Goal: Task Accomplishment & Management: Complete application form

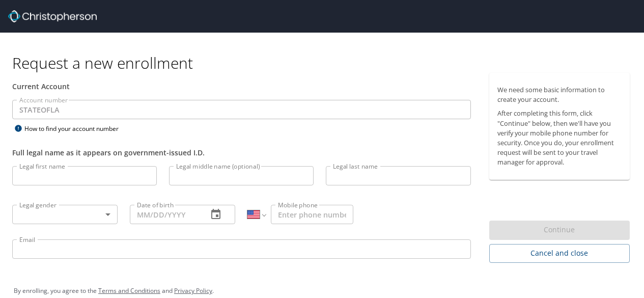
select select "US"
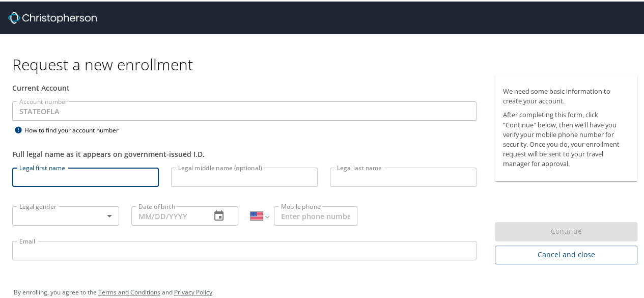
click at [86, 178] on input "Legal first name" at bounding box center [85, 175] width 147 height 19
type input "[PERSON_NAME]"
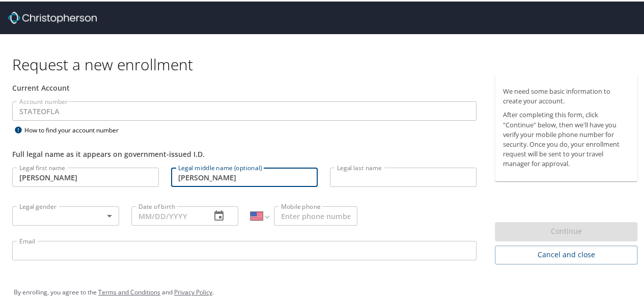
type input "[PERSON_NAME]"
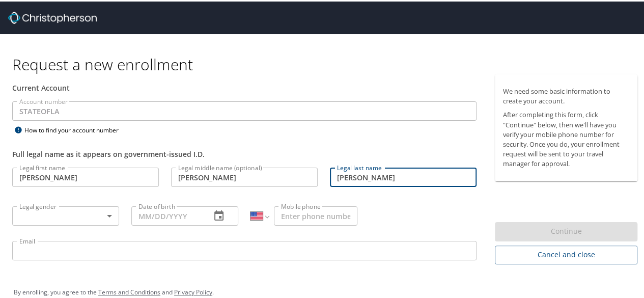
type input "Loomis"
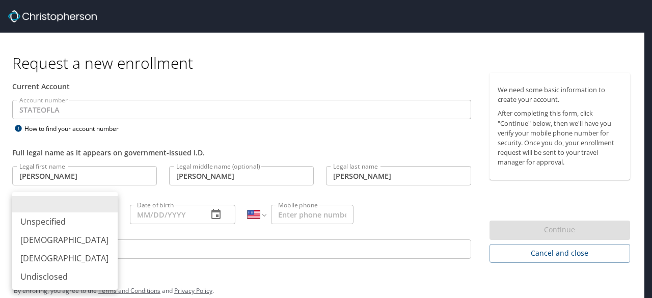
click at [113, 216] on body "Request a new enrollment Current Account Account number STATEOFLA Account numbe…" at bounding box center [326, 149] width 652 height 298
click at [74, 238] on li "Male" at bounding box center [64, 240] width 105 height 18
type input "Male"
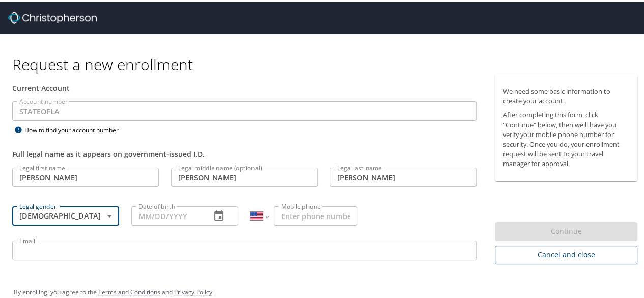
click at [164, 213] on input "Date of birth" at bounding box center [166, 214] width 71 height 19
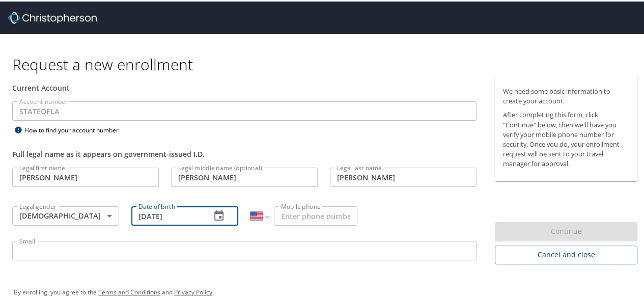
type input "10/17/1988"
click at [291, 216] on input "Mobile phone" at bounding box center [316, 214] width 84 height 19
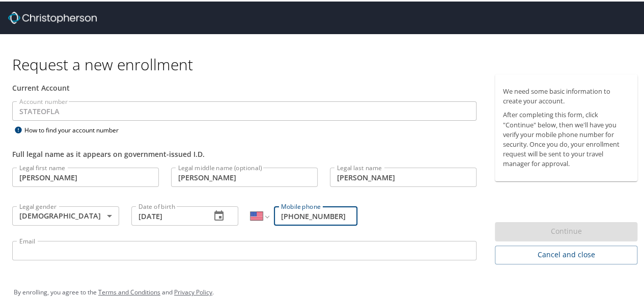
scroll to position [15, 0]
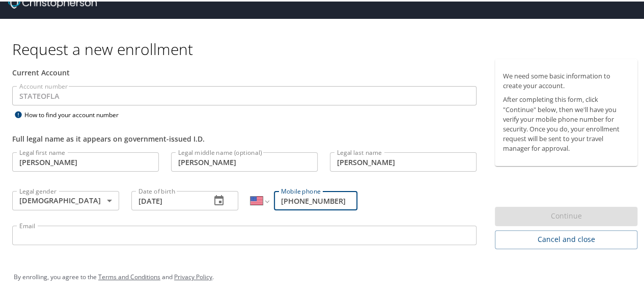
type input "(601) 870-7569"
click at [175, 234] on input "Email" at bounding box center [244, 233] width 464 height 19
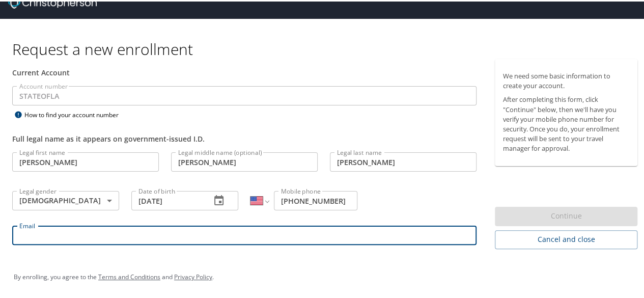
type input "john.loomis@la.gov"
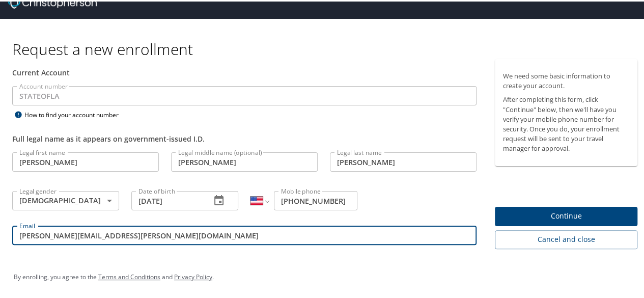
click at [527, 216] on span "Continue" at bounding box center [566, 214] width 126 height 13
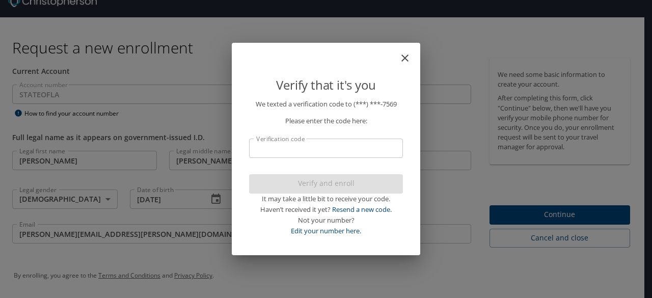
click at [328, 151] on input "Verification code" at bounding box center [326, 148] width 154 height 19
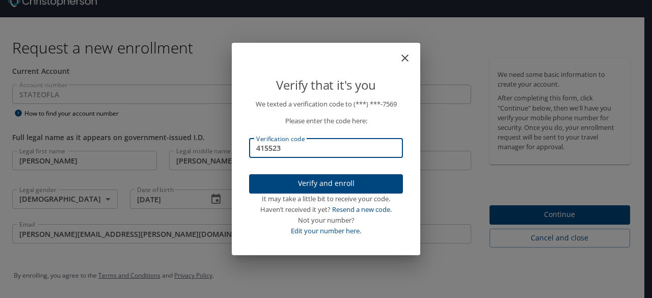
type input "415523"
click at [309, 184] on span "Verify and enroll" at bounding box center [325, 183] width 137 height 13
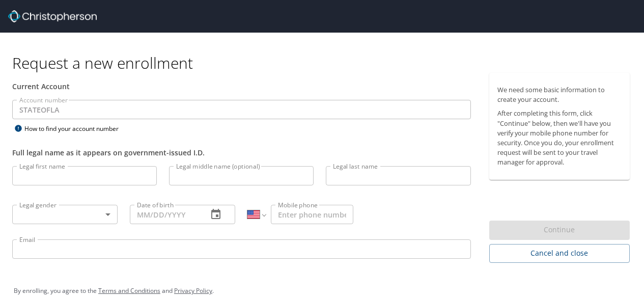
select select "US"
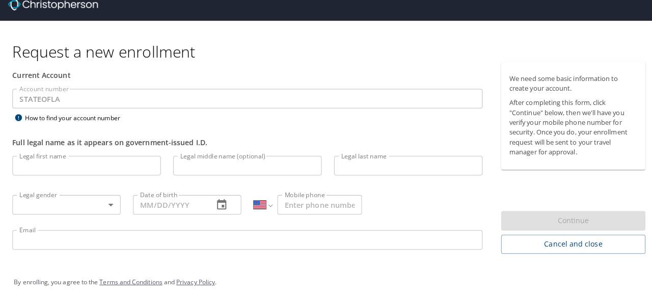
scroll to position [15, 0]
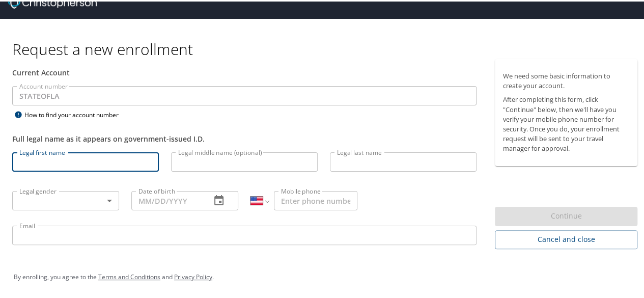
click at [36, 163] on input "Legal first name" at bounding box center [85, 160] width 147 height 19
type input "[PERSON_NAME]"
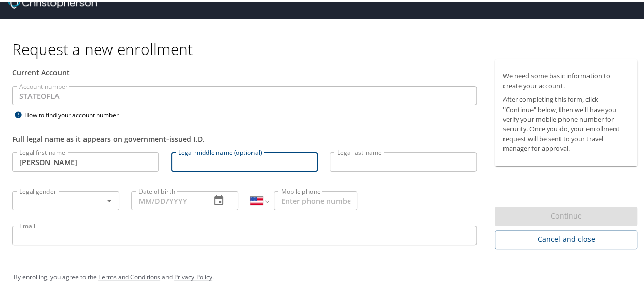
click at [187, 156] on input "Legal middle name (optional)" at bounding box center [244, 160] width 147 height 19
type input "[PERSON_NAME]"
click at [374, 160] on input "Legal last name" at bounding box center [403, 160] width 147 height 19
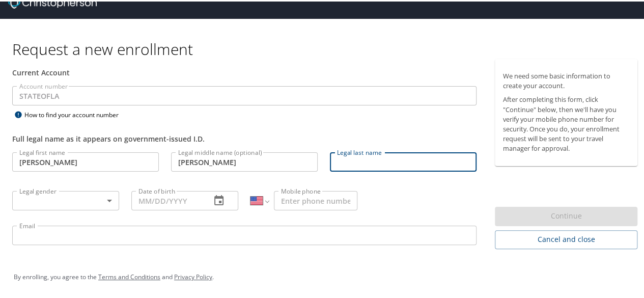
type input "[PERSON_NAME]"
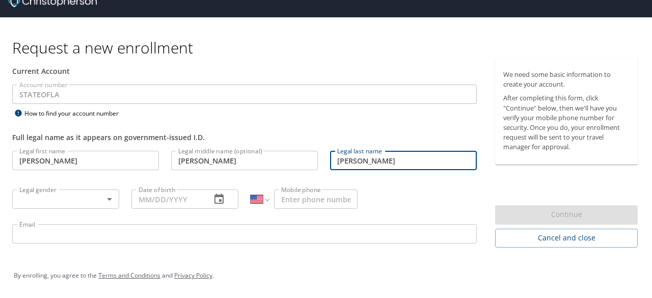
click at [41, 202] on body "Request a new enrollment Current Account Account number STATEOFLA Account numbe…" at bounding box center [326, 134] width 652 height 298
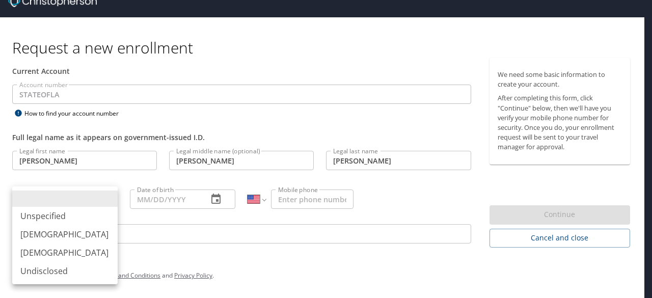
click at [43, 235] on li "Male" at bounding box center [64, 234] width 105 height 18
type input "Male"
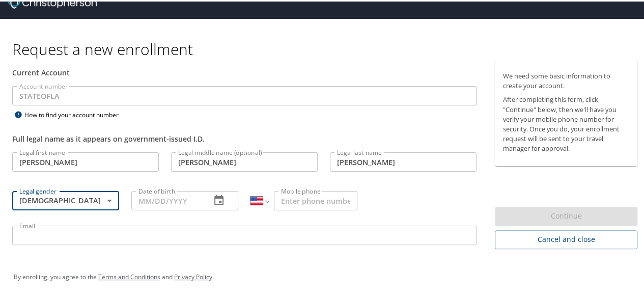
click at [180, 199] on input "Date of birth" at bounding box center [166, 198] width 71 height 19
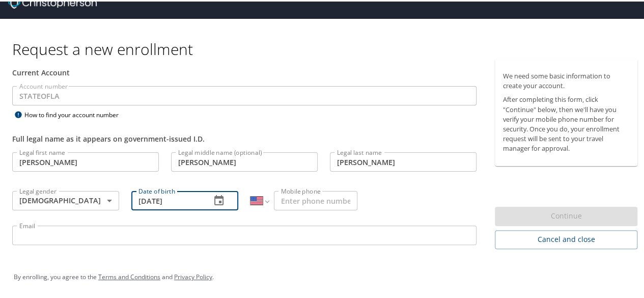
type input "10/17/1988"
click at [307, 202] on input "Mobile phone" at bounding box center [316, 198] width 84 height 19
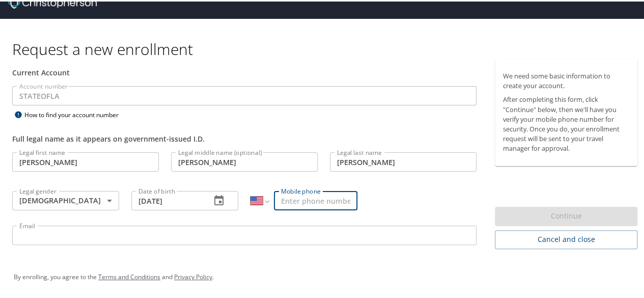
type input "(601) 870-7569"
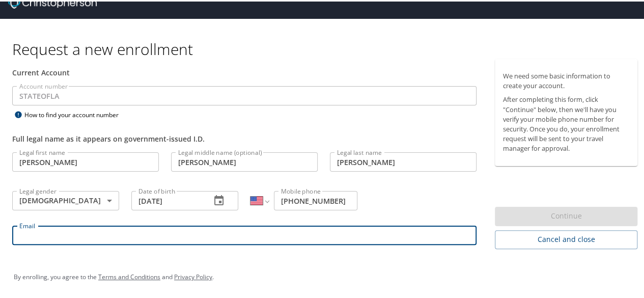
click at [279, 242] on input "Email" at bounding box center [244, 233] width 464 height 19
type input "john.loomis@la.gov"
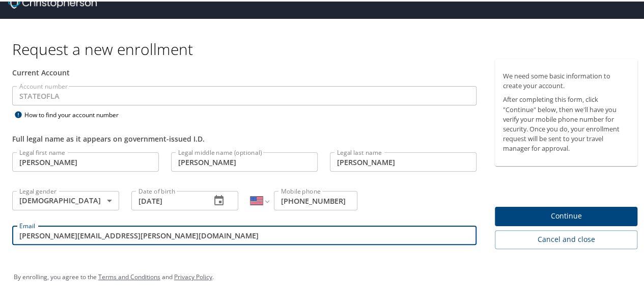
click at [522, 217] on span "Continue" at bounding box center [566, 214] width 126 height 13
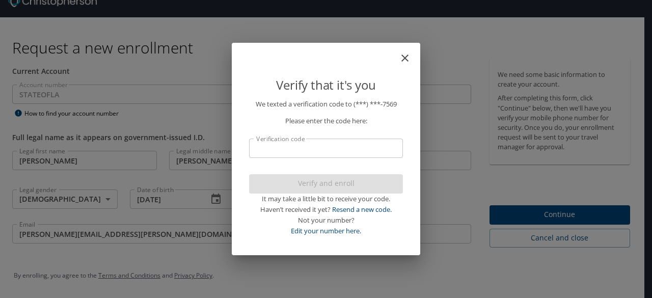
click at [267, 143] on input "Verification code" at bounding box center [326, 148] width 154 height 19
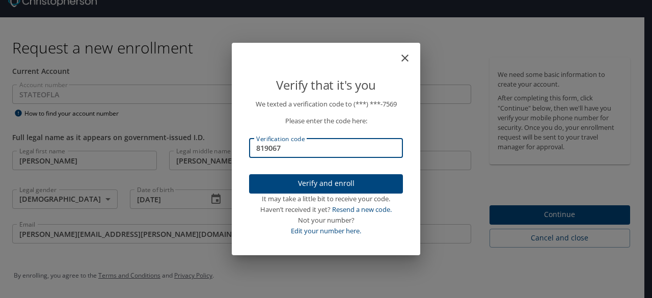
type input "819067"
click at [302, 180] on span "Verify and enroll" at bounding box center [325, 183] width 137 height 13
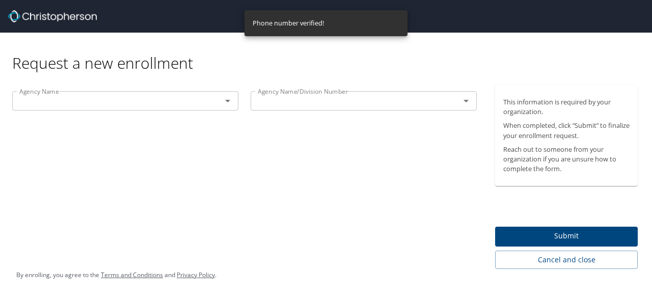
scroll to position [0, 0]
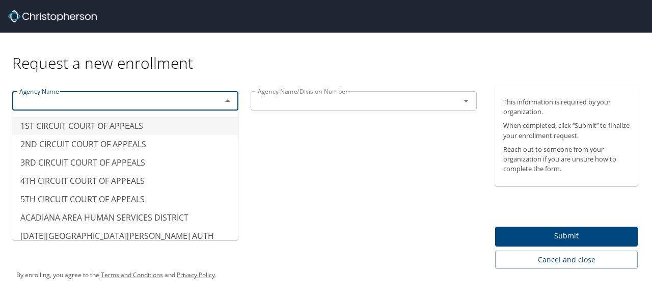
click at [51, 96] on input "text" at bounding box center [110, 100] width 190 height 13
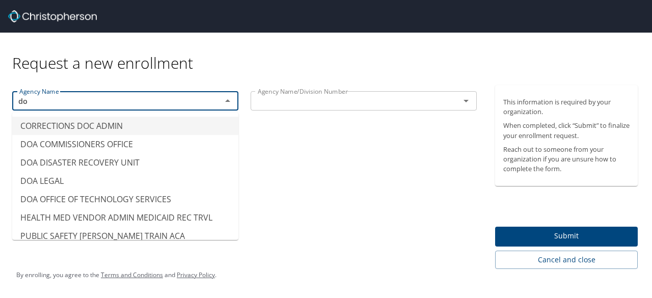
type input "d"
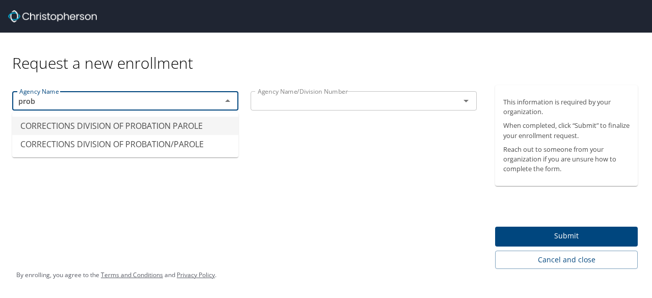
click at [111, 128] on li "CORRECTIONS DIVISION OF PROBATION PAROLE" at bounding box center [125, 126] width 226 height 18
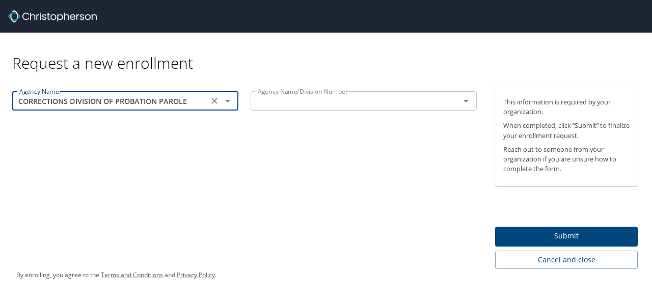
click at [314, 110] on div "Agency Name/Division Number" at bounding box center [364, 100] width 226 height 19
type input "CORRECTIONS DIVISION OF PROBATION PAROLE"
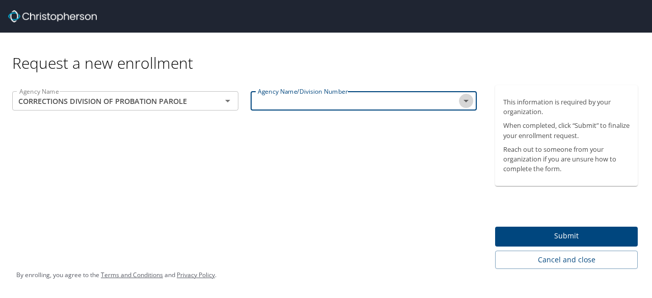
click at [465, 103] on icon "Open" at bounding box center [466, 101] width 12 height 12
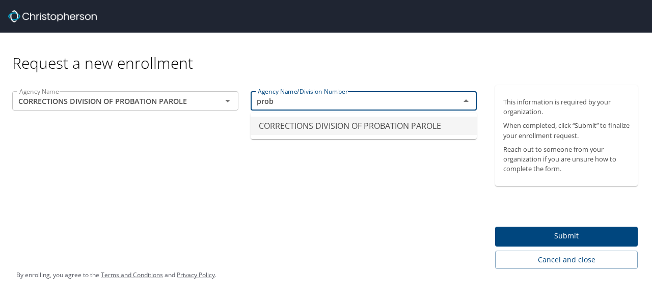
click at [431, 125] on li "CORRECTIONS DIVISION OF PROBATION PAROLE" at bounding box center [364, 126] width 226 height 18
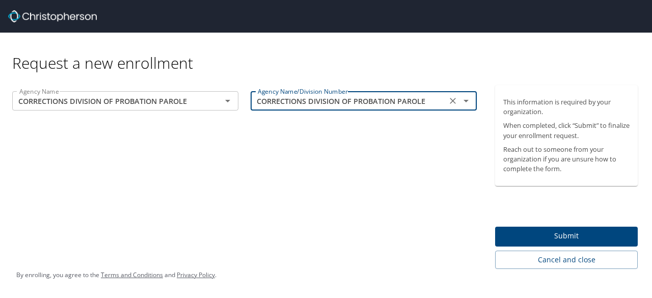
type input "CORRECTIONS DIVISION OF PROBATION PAROLE"
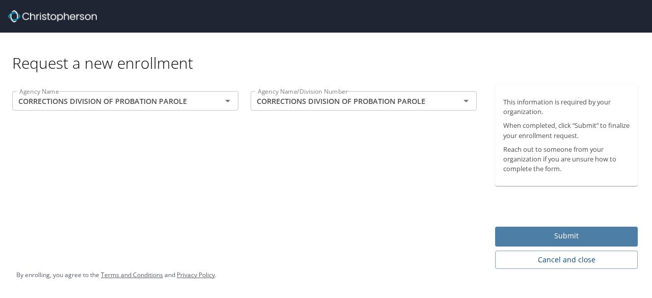
click at [557, 237] on span "Submit" at bounding box center [566, 236] width 126 height 13
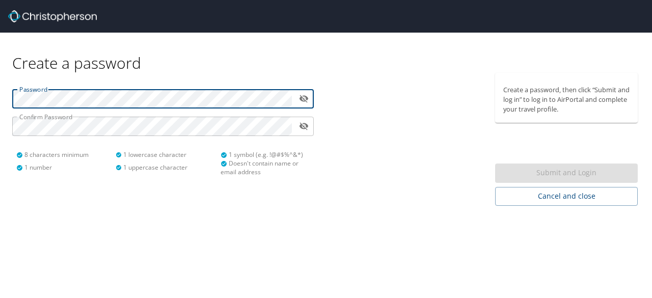
click at [298, 97] on button "toggle password visibility" at bounding box center [304, 99] width 16 height 16
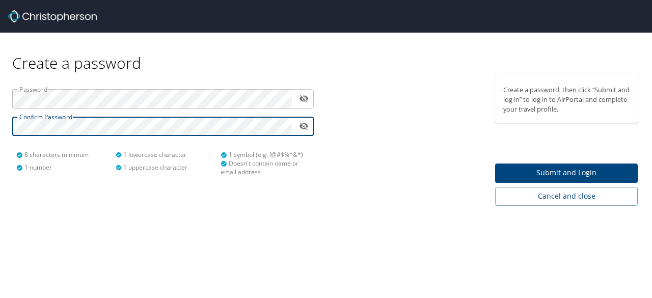
click at [537, 172] on span "Submit and Login" at bounding box center [566, 173] width 126 height 13
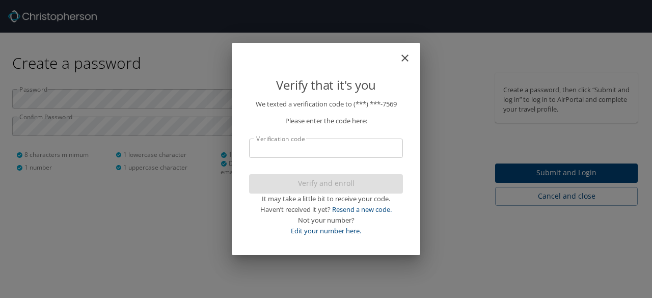
click at [309, 151] on input "Verification code" at bounding box center [326, 148] width 154 height 19
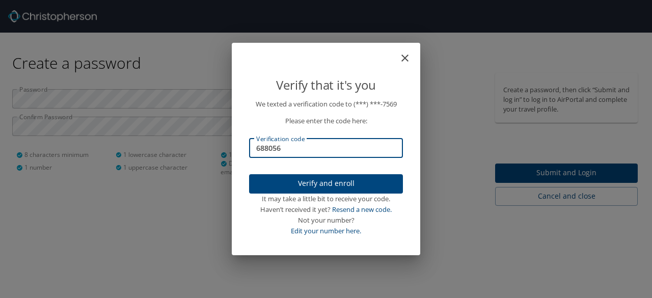
type input "688056"
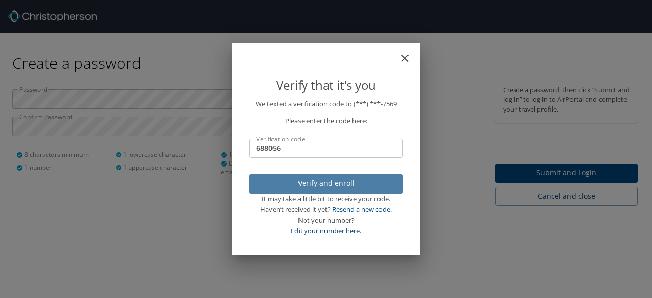
click at [311, 185] on span "Verify and enroll" at bounding box center [325, 183] width 137 height 13
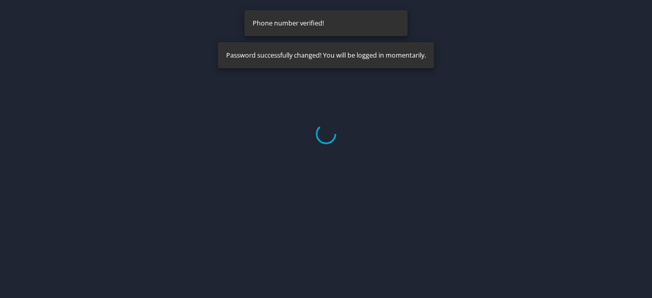
select select "US"
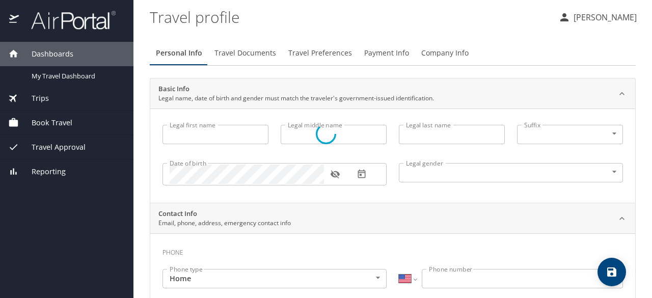
type input "John"
type input "Dale"
type input "Loomis"
type input "Male"
select select "US"
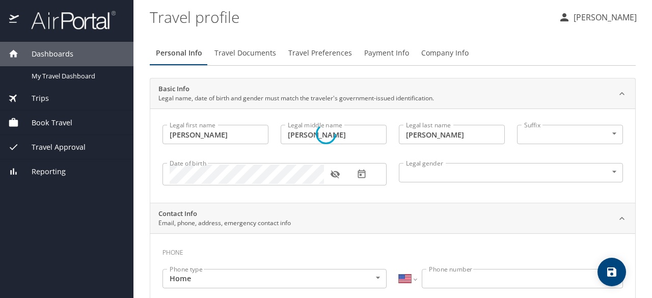
select select "US"
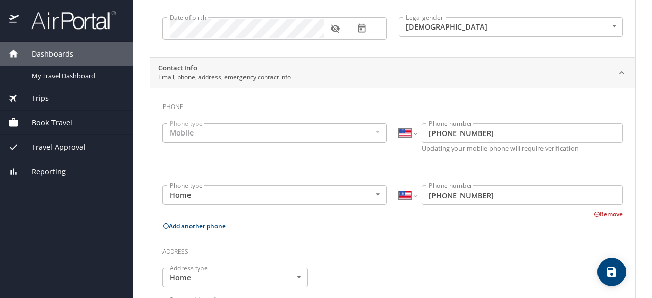
scroll to position [134, 0]
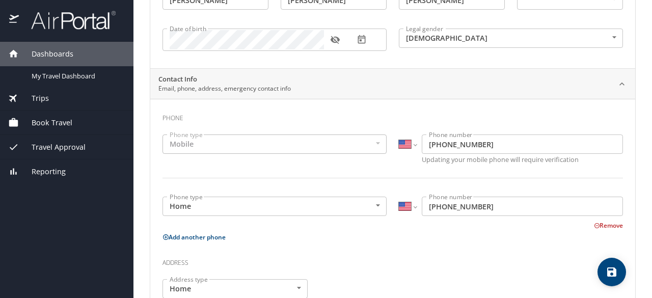
click at [265, 140] on div "Mobile" at bounding box center [274, 143] width 224 height 19
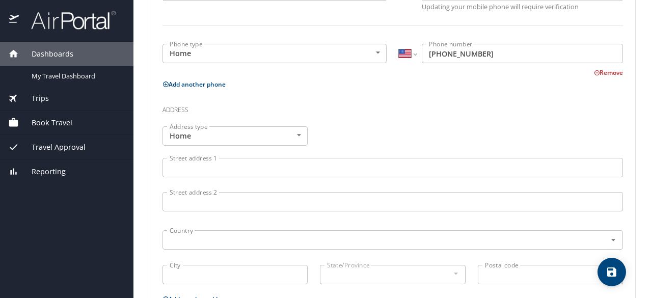
scroll to position [296, 0]
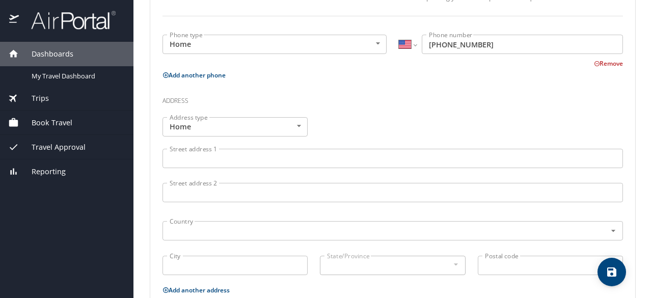
click at [184, 158] on input "Street address 1" at bounding box center [392, 158] width 460 height 19
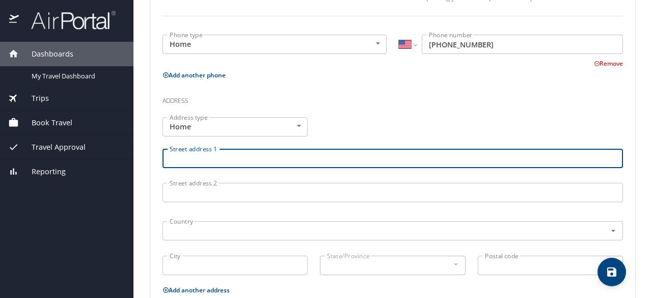
click at [297, 122] on body "Dashboards My Travel Dashboard Trips Current / Future Trips Past Trips Trips Mi…" at bounding box center [326, 149] width 652 height 298
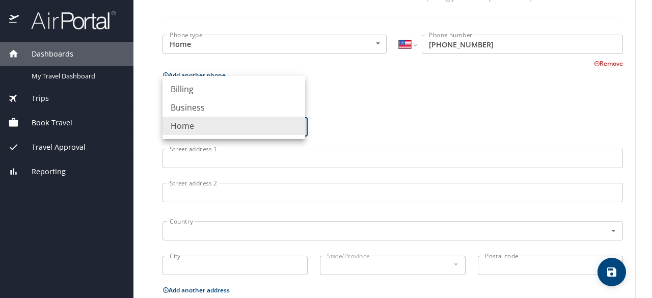
click at [223, 108] on li "Business" at bounding box center [233, 107] width 143 height 18
type input "Business"
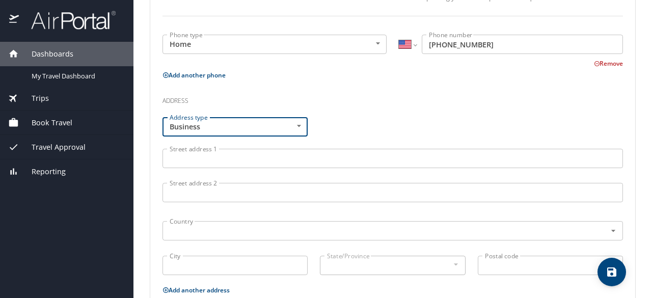
click at [191, 160] on input "Street address 1" at bounding box center [392, 158] width 460 height 19
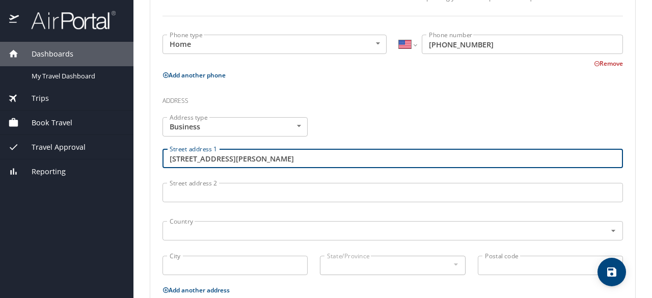
type input "1003 Johnson Street"
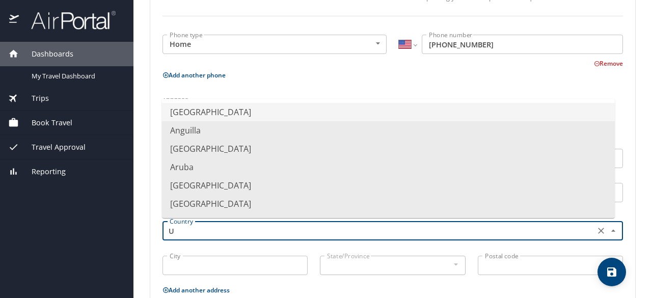
click at [208, 109] on li "United States of America" at bounding box center [388, 112] width 453 height 18
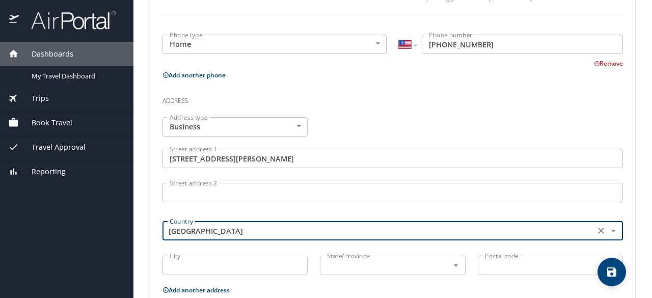
type input "United States of America"
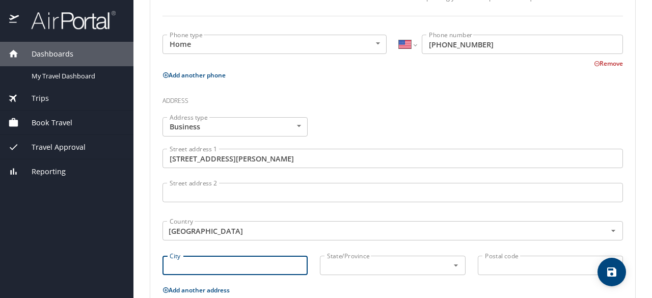
click at [183, 262] on input "City" at bounding box center [234, 265] width 145 height 19
type input "Tallulah"
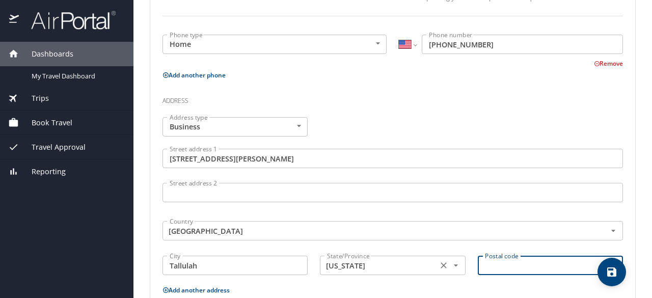
click at [451, 265] on icon "Open" at bounding box center [456, 265] width 10 height 10
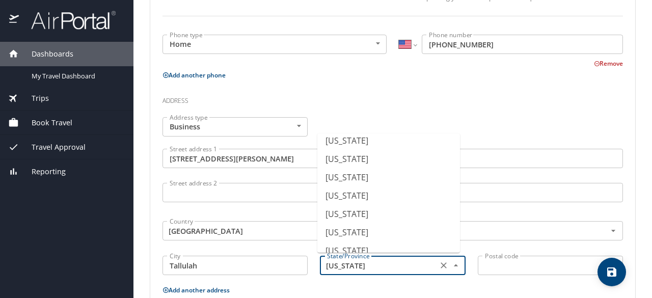
scroll to position [265, 0]
click at [352, 208] on li "Louisiana" at bounding box center [388, 212] width 143 height 18
type input "Louisiana"
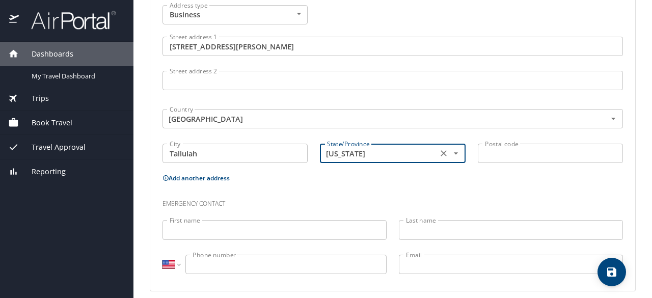
scroll to position [416, 0]
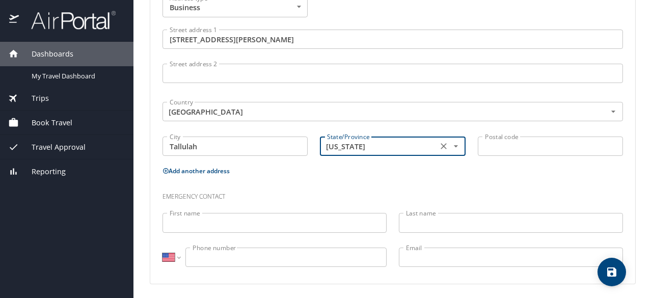
click at [273, 223] on input "First name" at bounding box center [274, 222] width 224 height 19
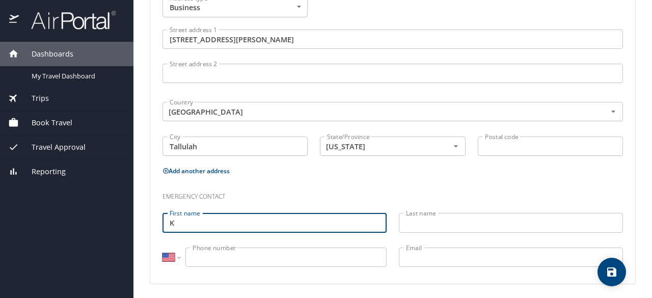
type input "K"
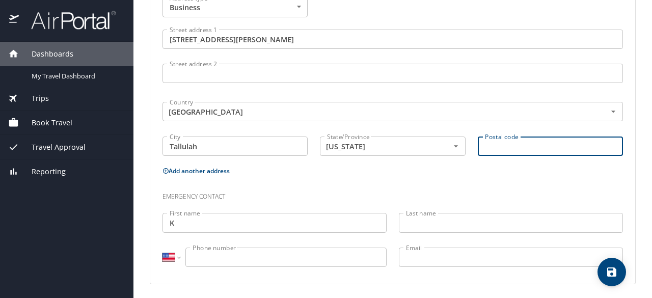
click at [491, 141] on input "Postal code" at bounding box center [550, 145] width 145 height 19
type input "71282"
click at [236, 227] on input "K" at bounding box center [274, 222] width 224 height 19
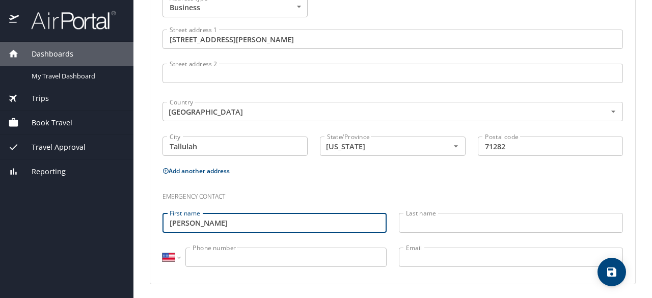
type input "Kelli"
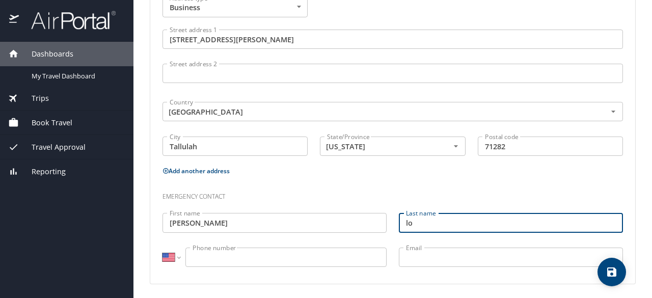
type input "l"
type input "Loomis"
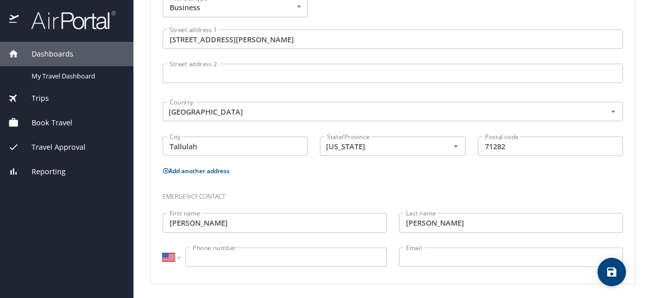
click at [224, 257] on input "Phone number" at bounding box center [285, 256] width 201 height 19
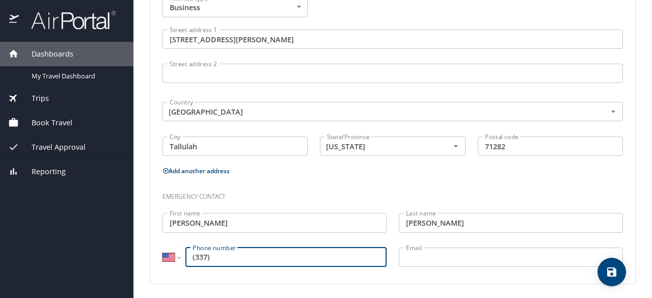
type input "(337)"
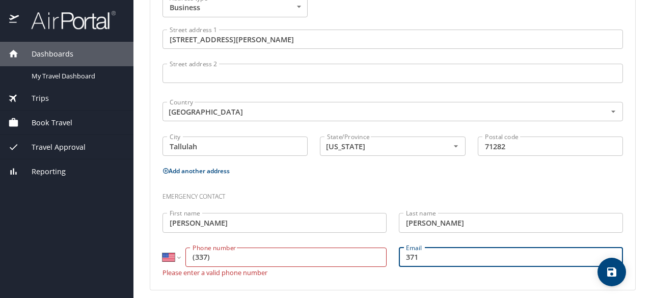
type input "371"
click at [224, 257] on input "(337)" at bounding box center [285, 256] width 201 height 19
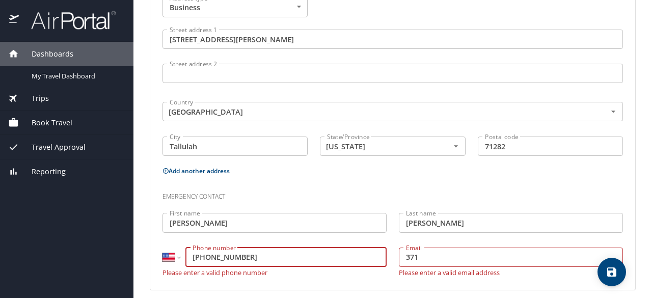
type input "(337) 371-8272"
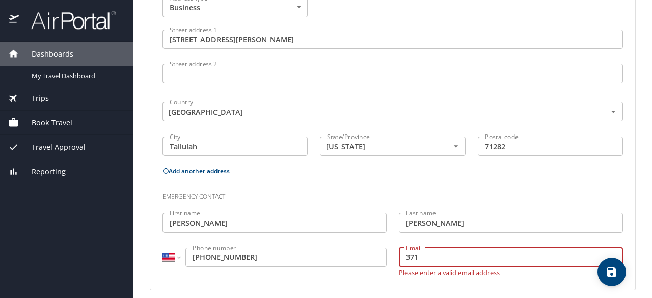
click at [449, 259] on input "371" at bounding box center [511, 256] width 224 height 19
type input "3"
type input "kelli928@yahoo.com"
click at [519, 278] on div "Phone Phone type Mobile Mobile Phone type International Afghanistan Åland Islan…" at bounding box center [392, 54] width 485 height 472
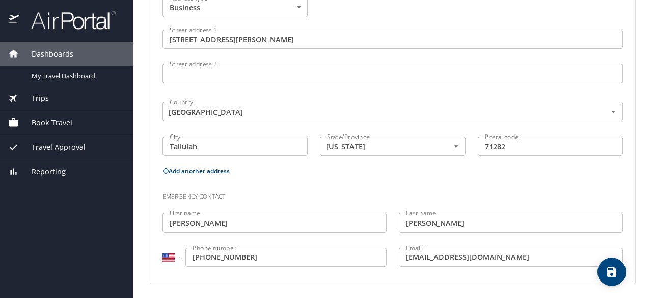
click at [617, 275] on icon "save" at bounding box center [611, 272] width 12 height 12
select select "US"
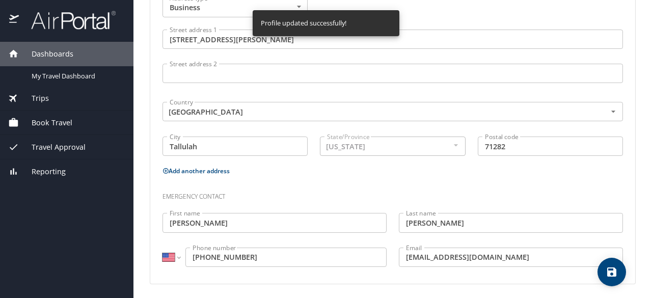
select select "US"
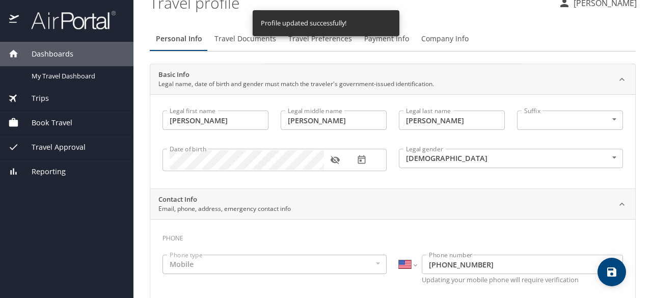
scroll to position [0, 0]
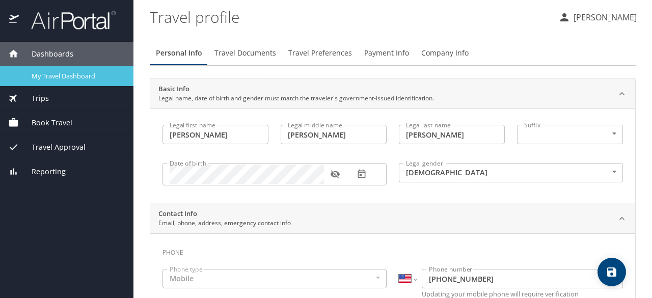
click at [100, 72] on span "My Travel Dashboard" at bounding box center [77, 76] width 90 height 10
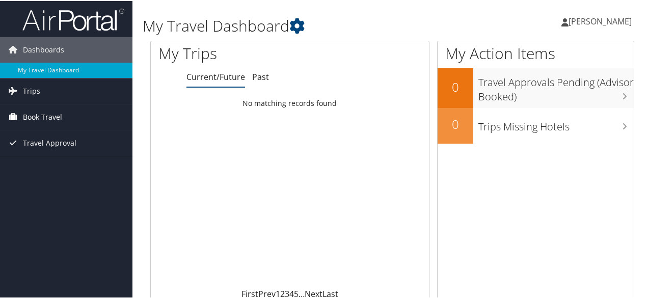
click at [47, 120] on span "Book Travel" at bounding box center [42, 115] width 39 height 25
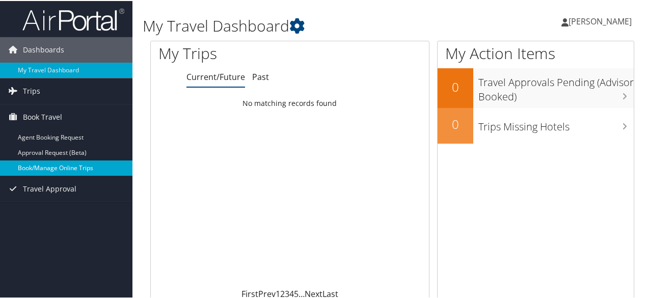
click at [39, 167] on link "Book/Manage Online Trips" at bounding box center [66, 166] width 132 height 15
